Goal: Task Accomplishment & Management: Complete application form

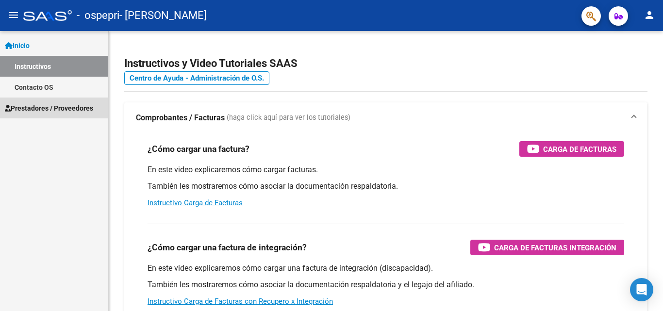
click at [34, 106] on span "Prestadores / Proveedores" at bounding box center [49, 108] width 88 height 11
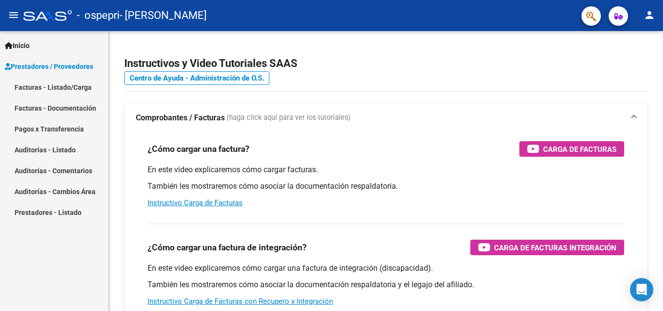
click at [39, 89] on link "Facturas - Listado/Carga" at bounding box center [54, 87] width 108 height 21
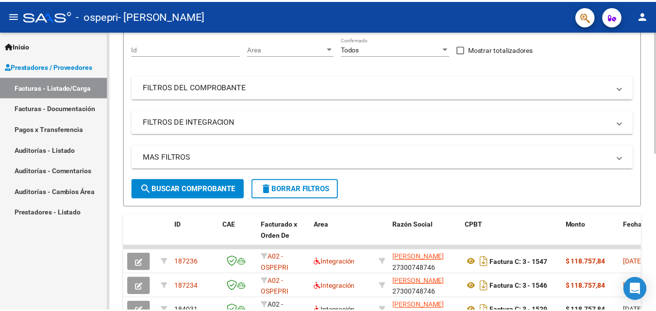
scroll to position [56, 0]
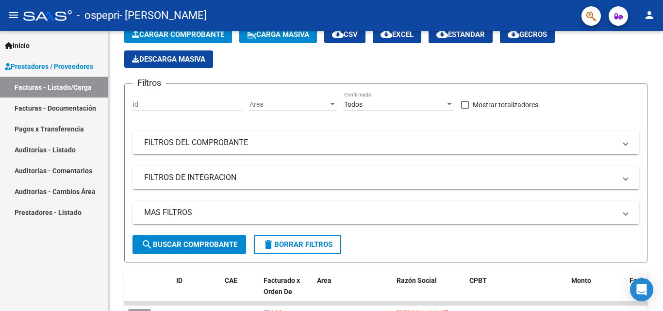
click at [649, 16] on mat-icon "person" at bounding box center [650, 15] width 12 height 12
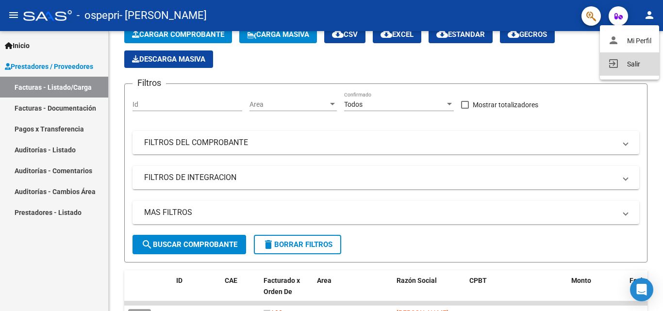
click at [634, 68] on button "exit_to_app Salir" at bounding box center [629, 63] width 59 height 23
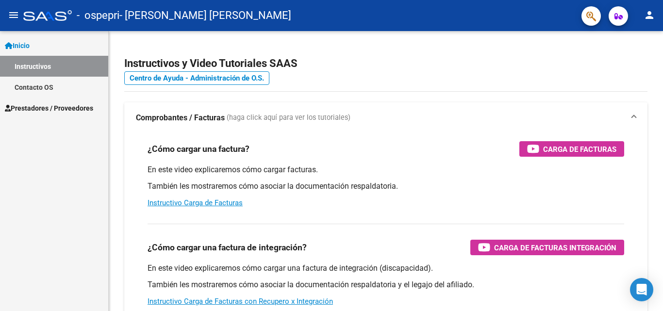
click at [61, 108] on span "Prestadores / Proveedores" at bounding box center [49, 108] width 88 height 11
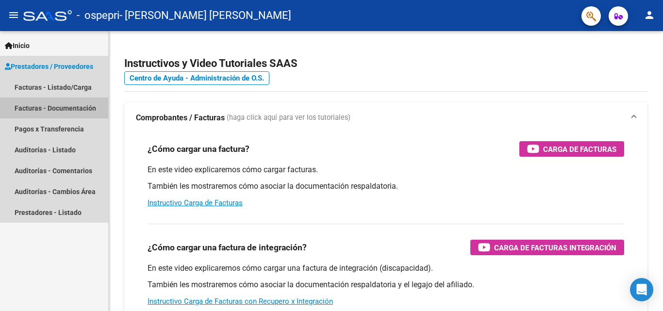
click at [64, 126] on mat-nav-list "Facturas - Listado/Carga Facturas - Documentación Pagos x Transferencia Auditor…" at bounding box center [54, 150] width 108 height 146
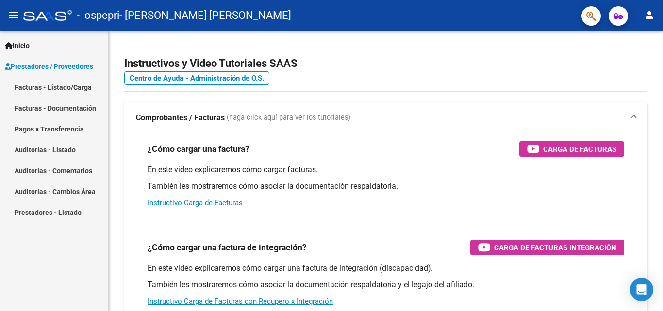
click at [79, 88] on link "Facturas - Listado/Carga" at bounding box center [54, 87] width 108 height 21
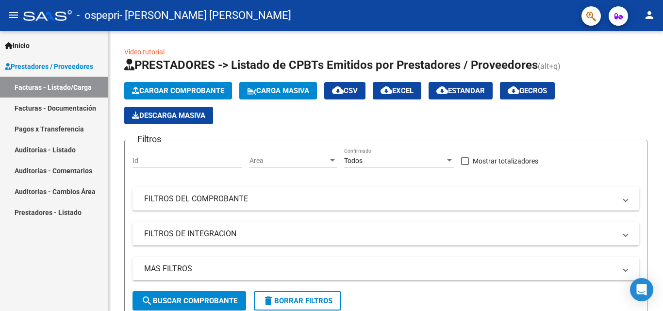
click at [646, 14] on mat-icon "person" at bounding box center [650, 15] width 12 height 12
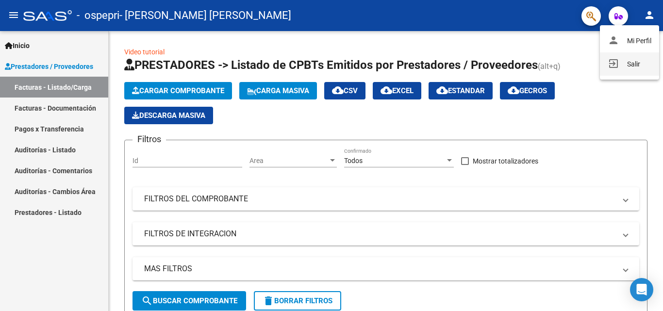
click at [625, 61] on button "exit_to_app Salir" at bounding box center [629, 63] width 59 height 23
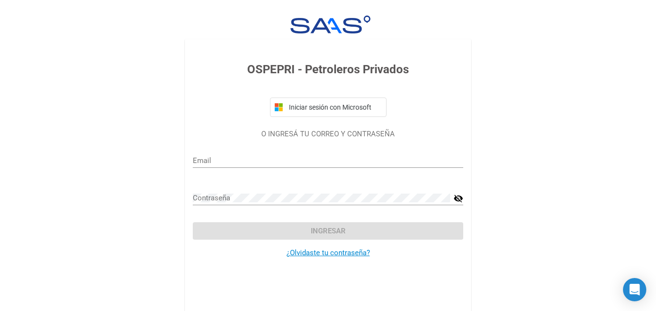
type input "mpau.pedernera@gmail.com"
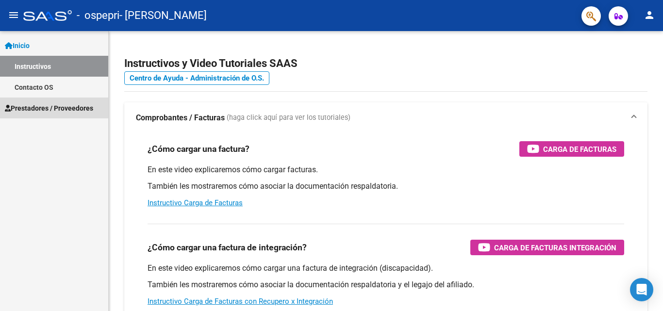
click at [83, 103] on span "Prestadores / Proveedores" at bounding box center [49, 108] width 88 height 11
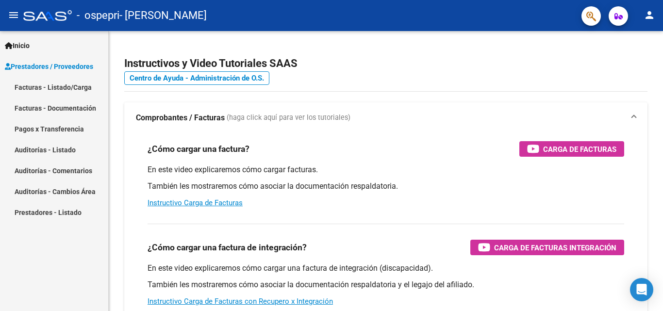
click at [86, 94] on link "Facturas - Listado/Carga" at bounding box center [54, 87] width 108 height 21
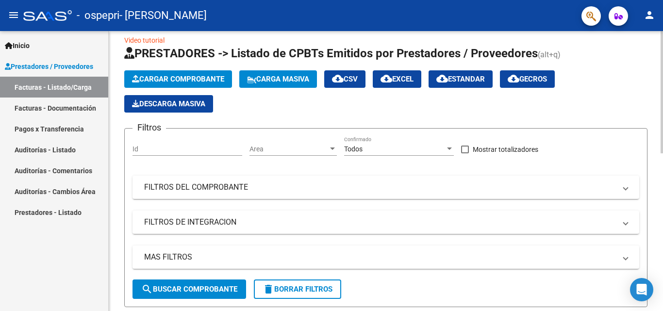
scroll to position [8, 0]
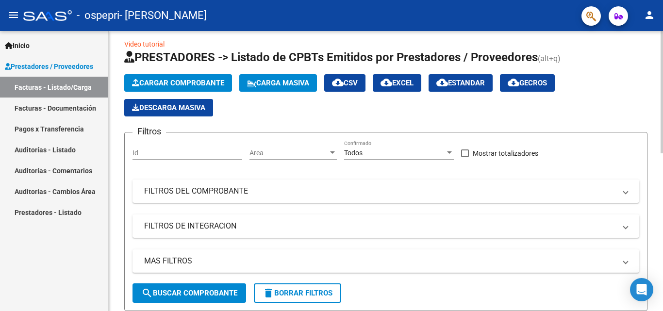
click at [202, 74] on app-list-header "PRESTADORES -> Listado de CPBTs Emitidos por Prestadores / Proveedores (alt+q) …" at bounding box center [385, 181] width 523 height 262
click at [200, 84] on span "Cargar Comprobante" at bounding box center [178, 83] width 92 height 9
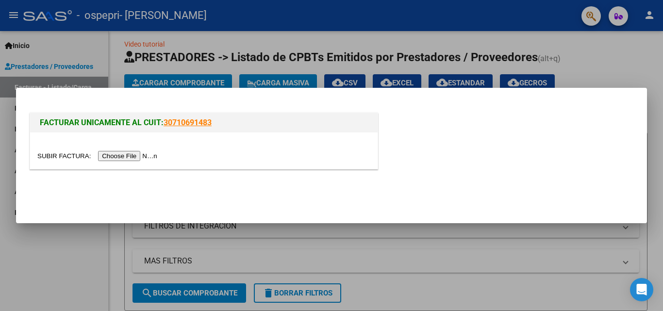
click at [118, 152] on input "file" at bounding box center [98, 156] width 123 height 10
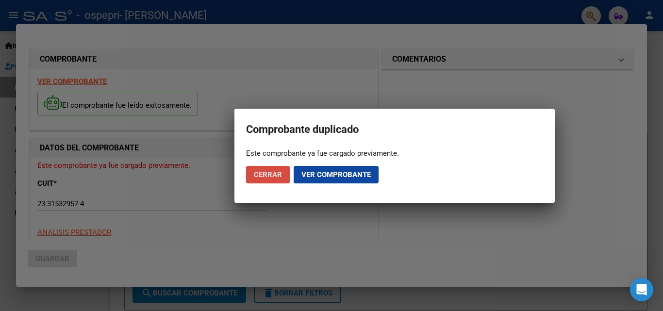
click at [267, 169] on button "Cerrar" at bounding box center [268, 174] width 44 height 17
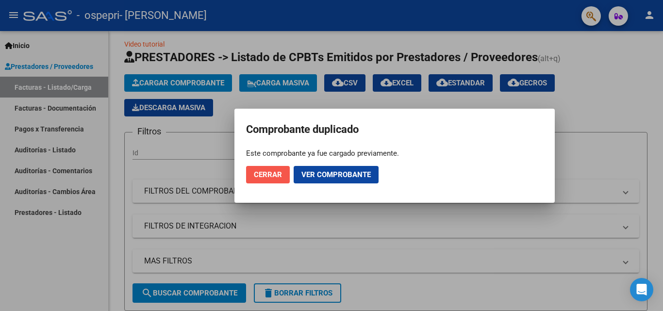
click at [255, 177] on span "Cerrar" at bounding box center [268, 174] width 28 height 9
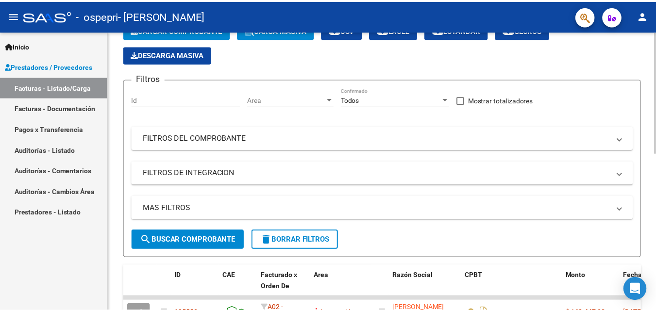
scroll to position [56, 0]
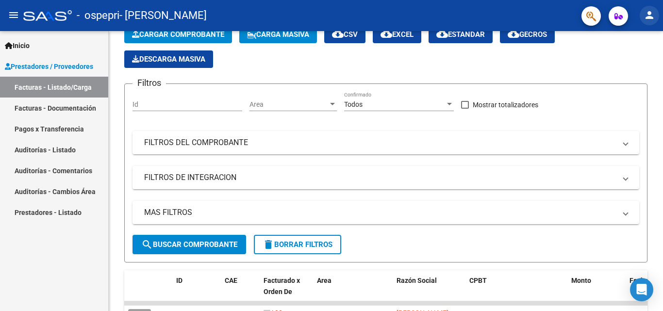
click at [650, 17] on mat-icon "person" at bounding box center [650, 15] width 12 height 12
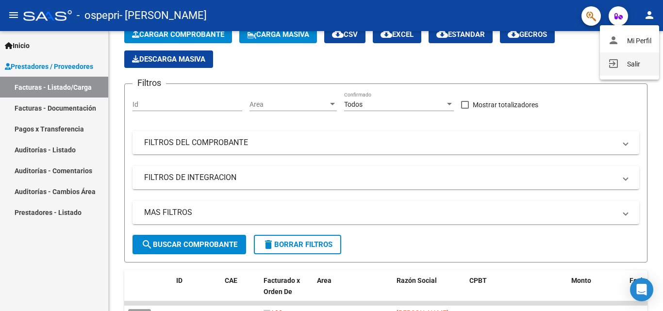
click at [621, 64] on button "exit_to_app Salir" at bounding box center [629, 63] width 59 height 23
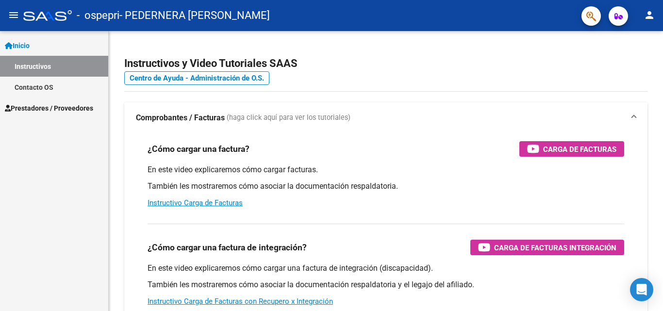
click at [55, 108] on span "Prestadores / Proveedores" at bounding box center [49, 108] width 88 height 11
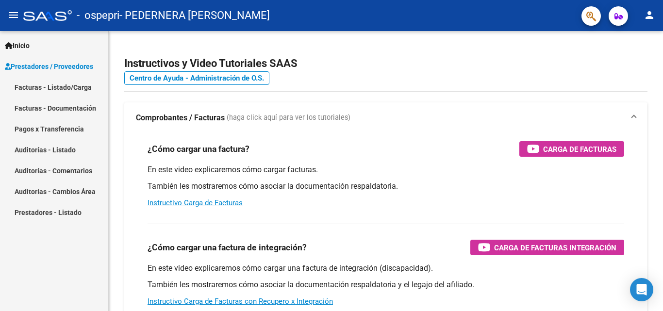
click at [67, 65] on span "Prestadores / Proveedores" at bounding box center [49, 66] width 88 height 11
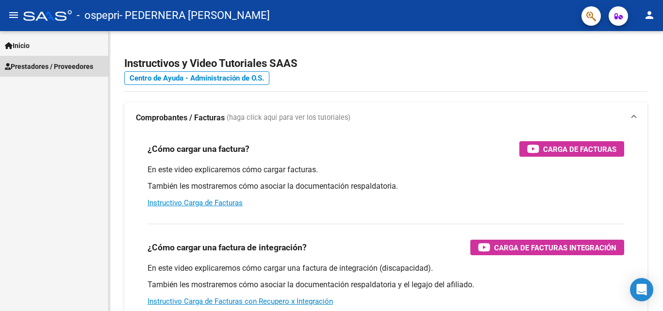
click at [50, 69] on span "Prestadores / Proveedores" at bounding box center [49, 66] width 88 height 11
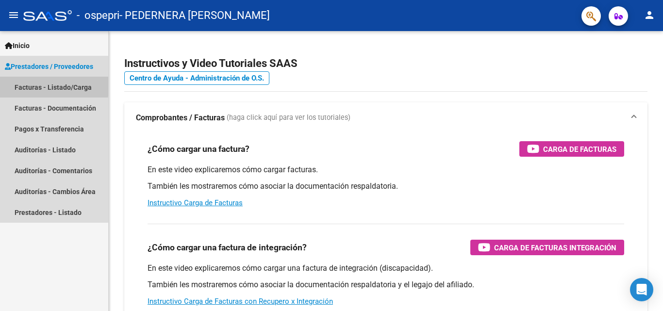
click at [41, 85] on link "Facturas - Listado/Carga" at bounding box center [54, 87] width 108 height 21
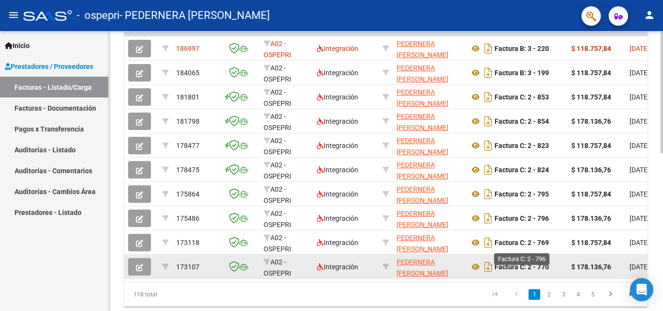
scroll to position [348, 0]
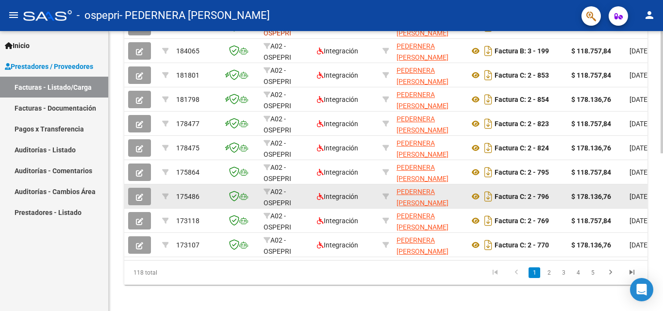
click at [138, 197] on icon "button" at bounding box center [139, 197] width 7 height 7
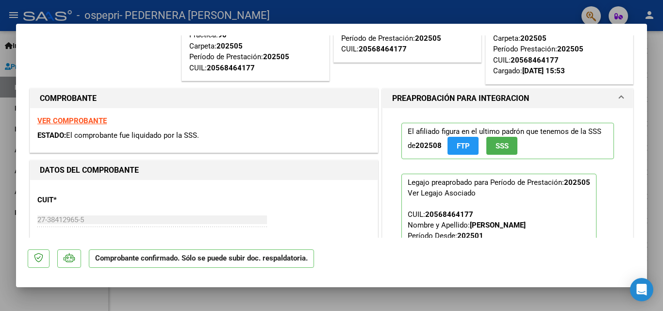
scroll to position [0, 0]
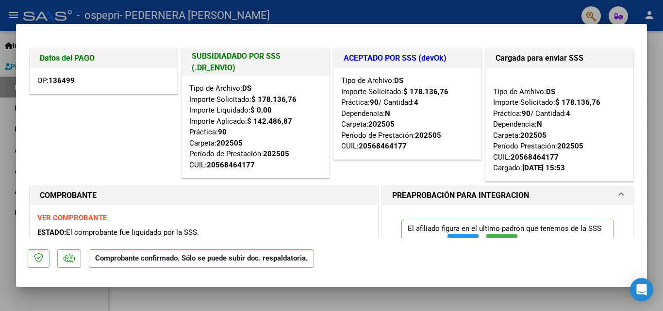
click at [1, 125] on div at bounding box center [331, 155] width 663 height 311
type input "$ 0,00"
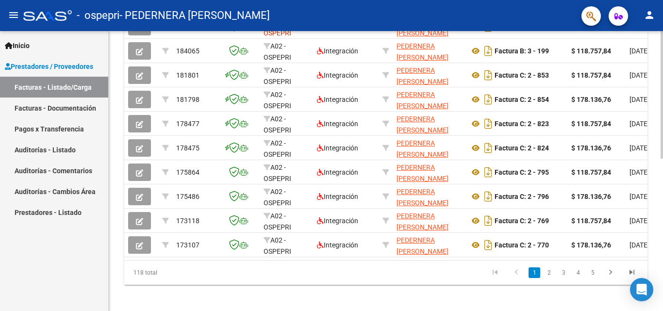
scroll to position [348, 0]
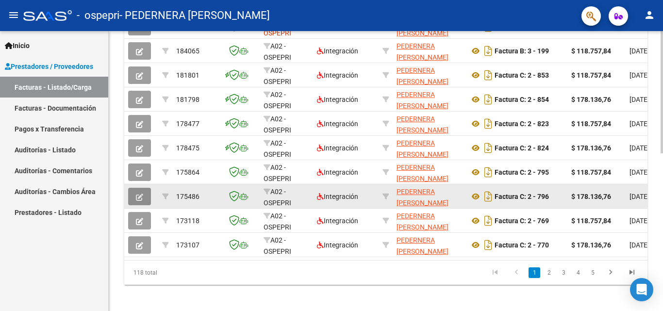
click at [140, 194] on icon "button" at bounding box center [139, 197] width 7 height 7
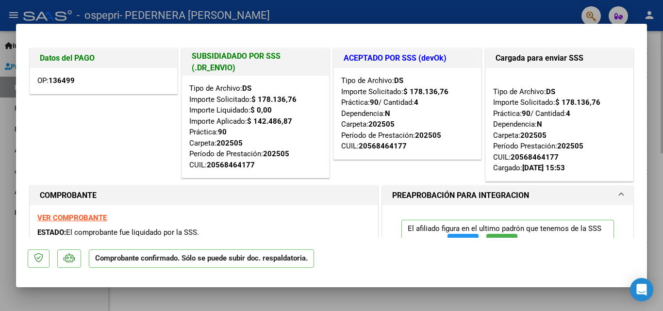
click at [655, 47] on div at bounding box center [331, 155] width 663 height 311
type input "$ 0,00"
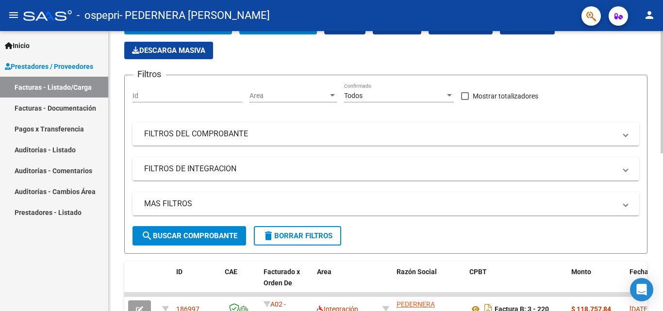
scroll to position [153, 0]
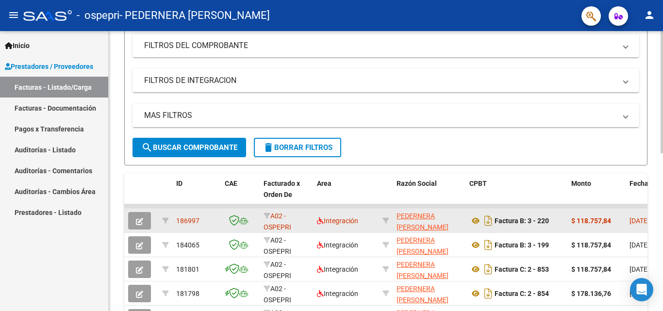
click at [140, 221] on icon "button" at bounding box center [139, 221] width 7 height 7
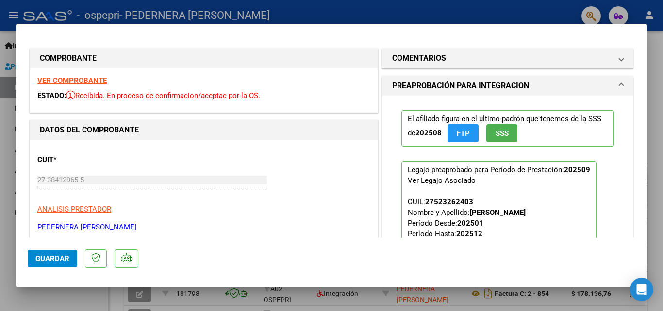
click at [655, 35] on div at bounding box center [331, 155] width 663 height 311
type input "$ 0,00"
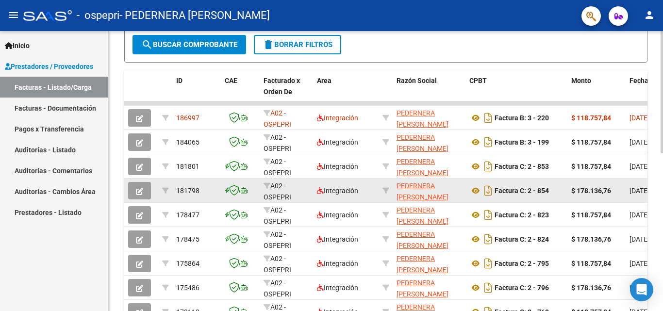
scroll to position [299, 0]
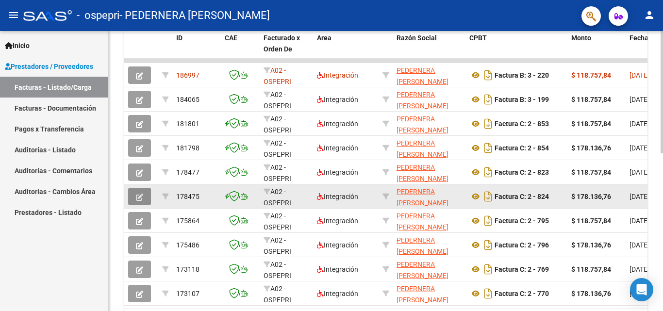
click at [137, 194] on icon "button" at bounding box center [139, 197] width 7 height 7
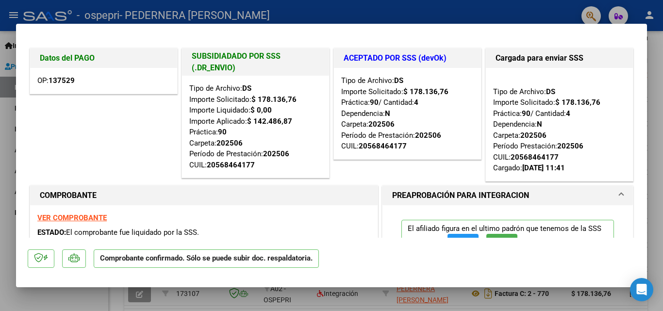
click at [655, 66] on div at bounding box center [331, 155] width 663 height 311
type input "$ 0,00"
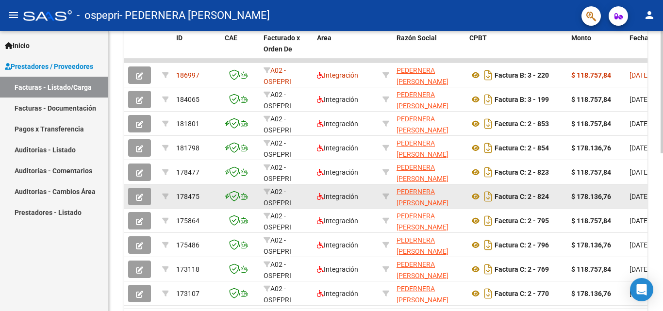
click at [145, 196] on button "button" at bounding box center [139, 196] width 23 height 17
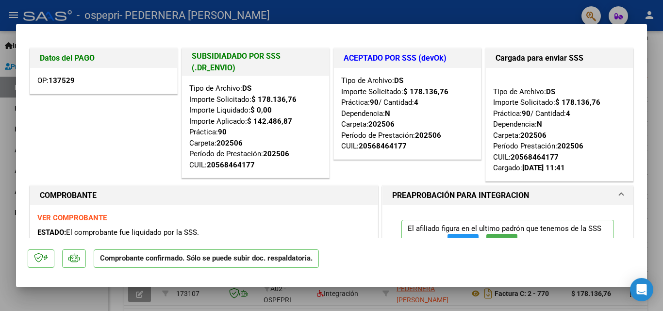
click at [655, 51] on div at bounding box center [331, 155] width 663 height 311
type input "$ 0,00"
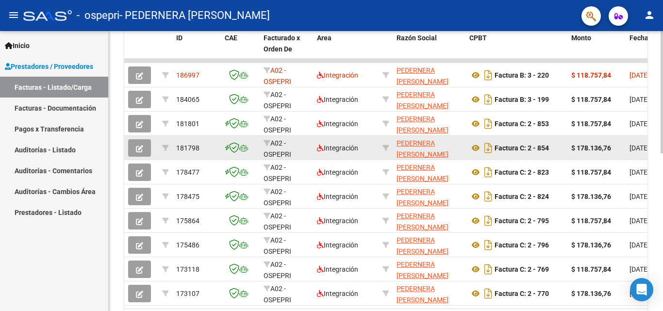
click at [145, 147] on button "button" at bounding box center [139, 147] width 23 height 17
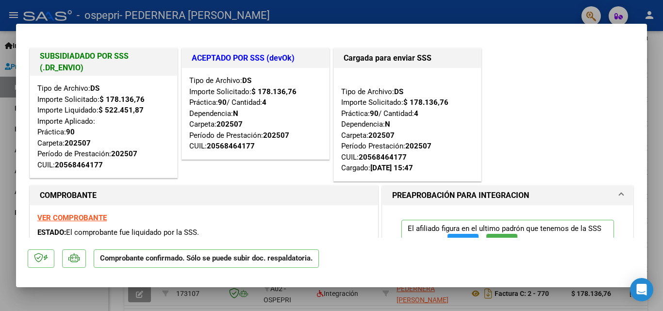
click at [655, 115] on div at bounding box center [331, 155] width 663 height 311
type input "$ 0,00"
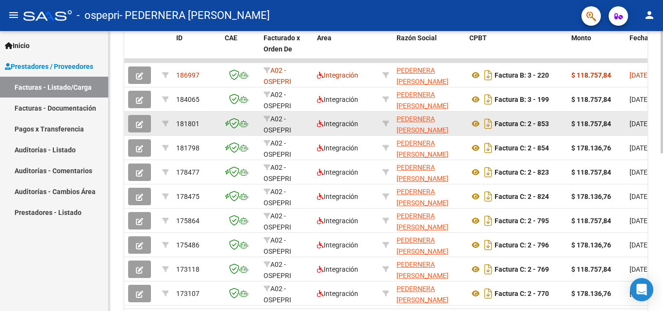
click at [133, 122] on button "button" at bounding box center [139, 123] width 23 height 17
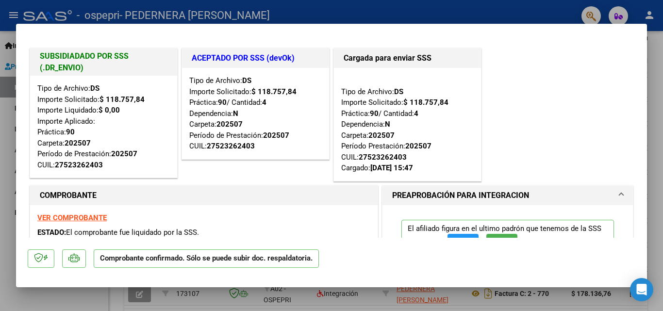
click at [655, 67] on div at bounding box center [331, 155] width 663 height 311
type input "$ 0,00"
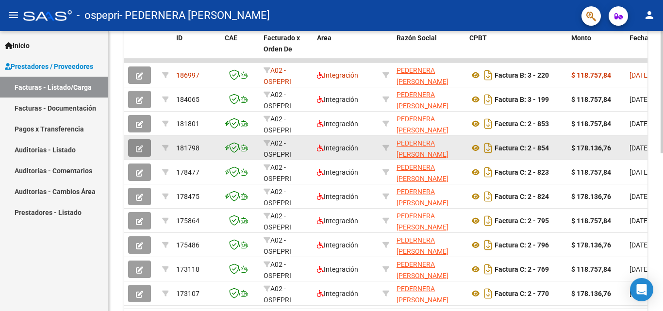
click at [145, 147] on button "button" at bounding box center [139, 147] width 23 height 17
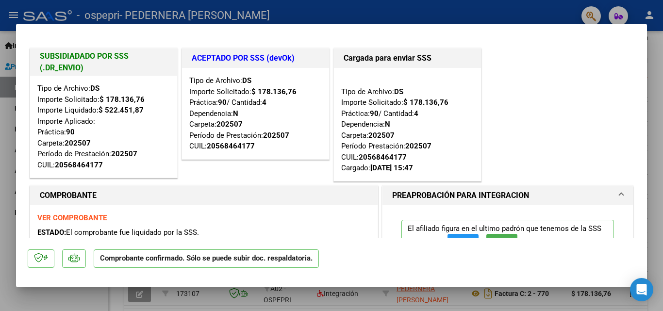
click at [655, 149] on div at bounding box center [331, 155] width 663 height 311
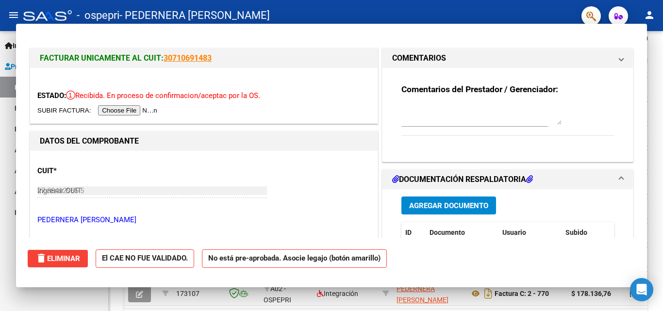
type input "$ 0,00"
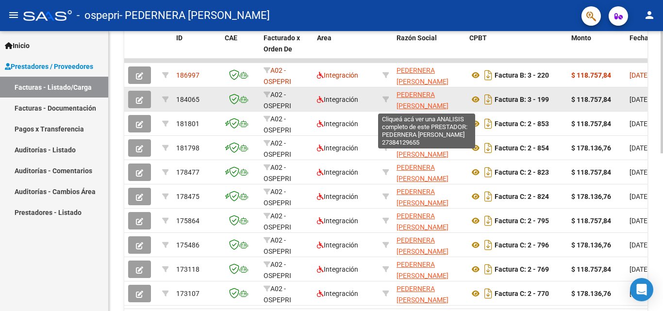
scroll to position [56, 0]
